Goal: Navigation & Orientation: Find specific page/section

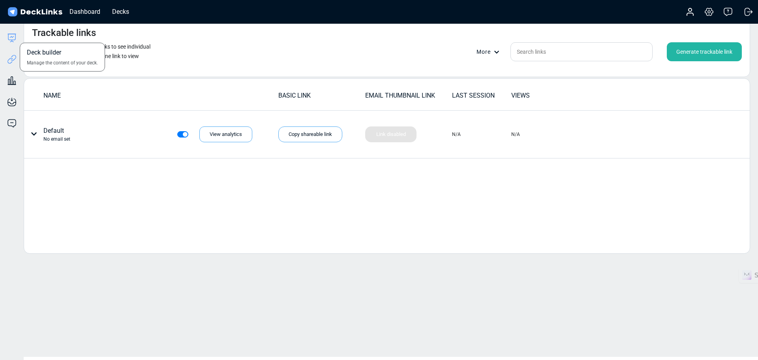
click at [11, 33] on icon at bounding box center [11, 37] width 9 height 9
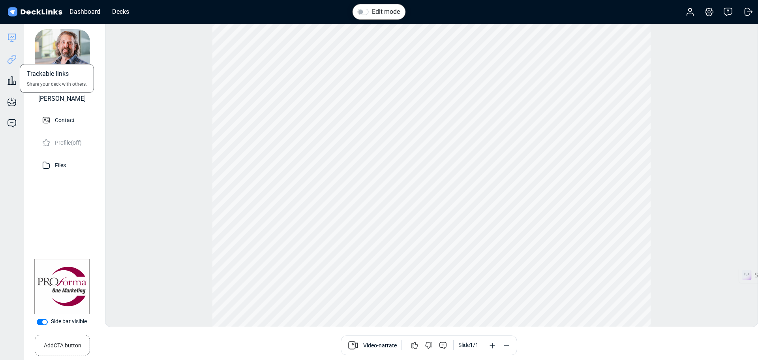
click at [11, 59] on icon at bounding box center [11, 58] width 9 height 9
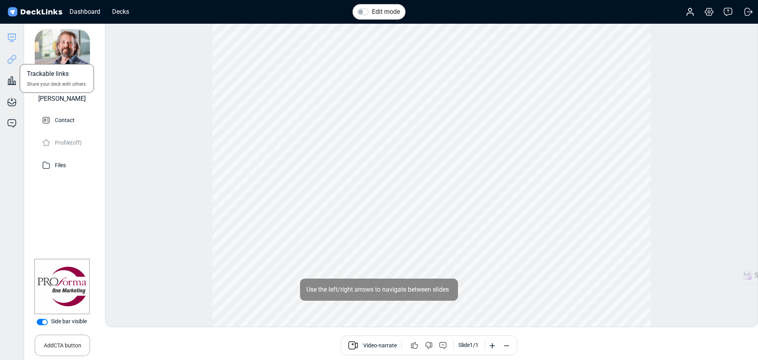
click at [13, 56] on icon at bounding box center [11, 58] width 9 height 9
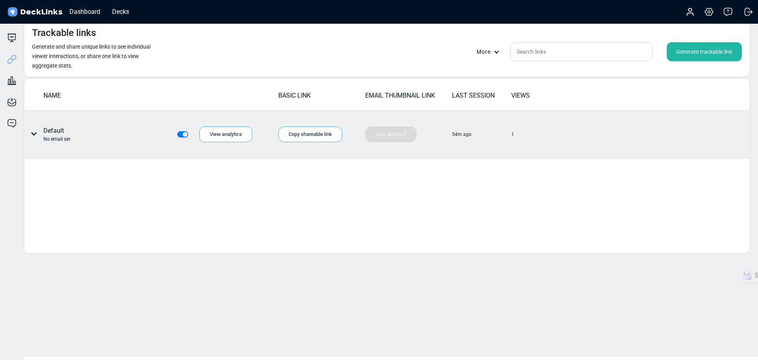
click at [511, 133] on div "1" at bounding box center [512, 134] width 3 height 7
click at [37, 135] on icon at bounding box center [34, 134] width 6 height 6
click at [34, 132] on div at bounding box center [379, 180] width 758 height 360
click at [35, 132] on icon at bounding box center [34, 134] width 6 height 6
click at [35, 132] on div at bounding box center [379, 180] width 758 height 360
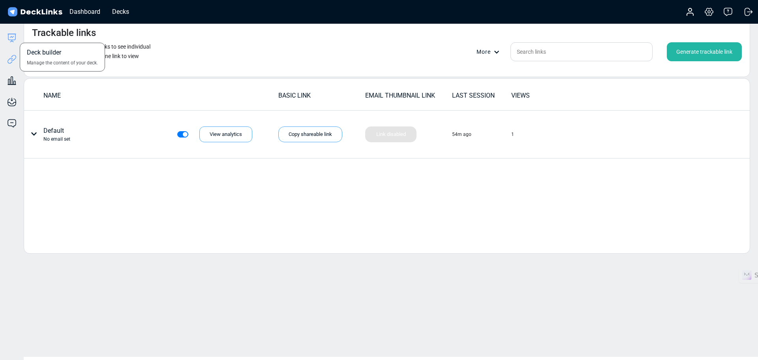
click at [11, 36] on icon at bounding box center [11, 37] width 9 height 9
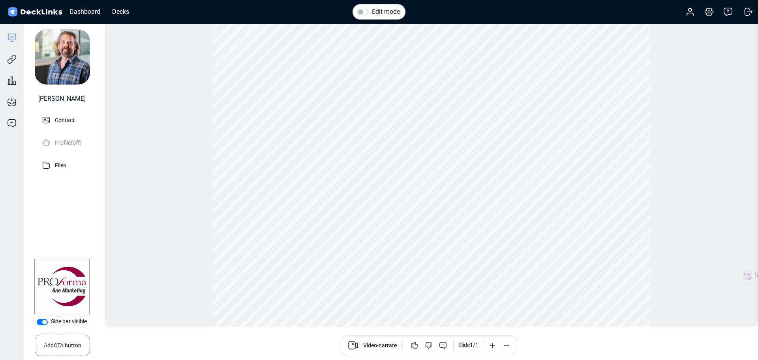
click at [19, 12] on img at bounding box center [34, 11] width 57 height 11
click at [73, 12] on div "Dashboard" at bounding box center [85, 12] width 39 height 10
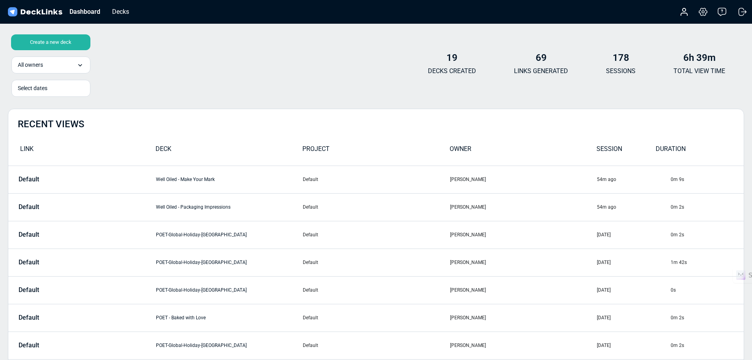
scroll to position [39, 0]
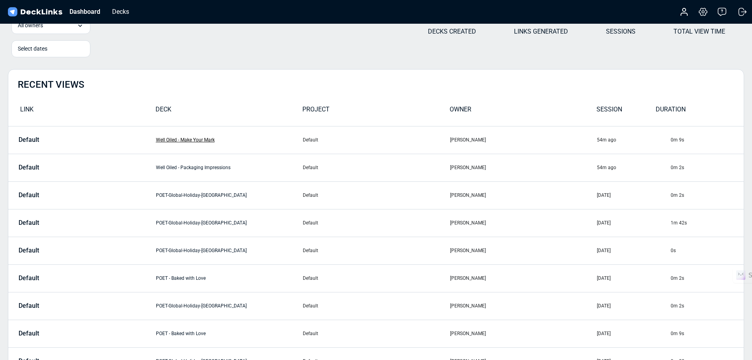
click at [195, 141] on link "Well Oiled - Make Your Mark" at bounding box center [185, 140] width 59 height 6
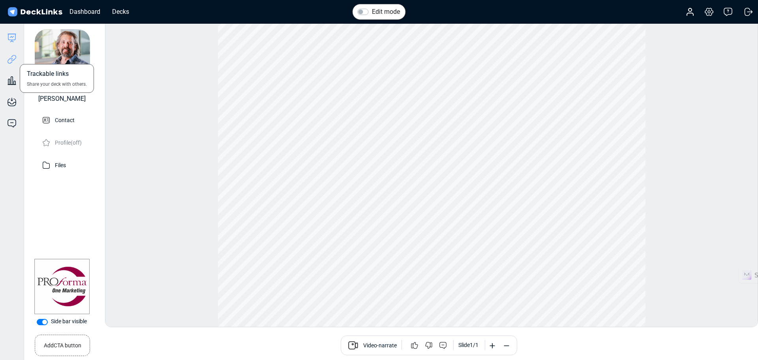
click at [13, 60] on icon at bounding box center [14, 58] width 6 height 6
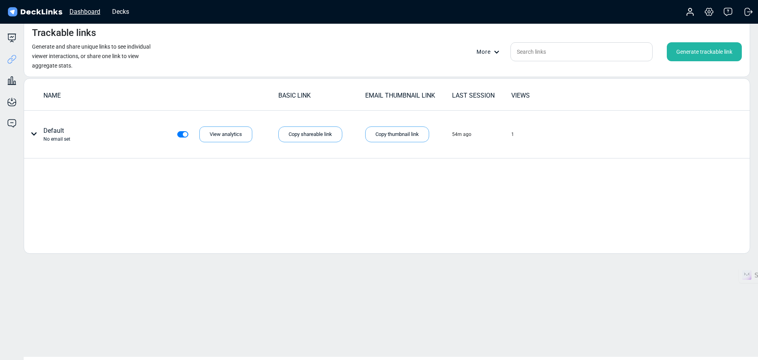
click at [72, 10] on div "Dashboard" at bounding box center [85, 12] width 39 height 10
